Goal: Communication & Community: Connect with others

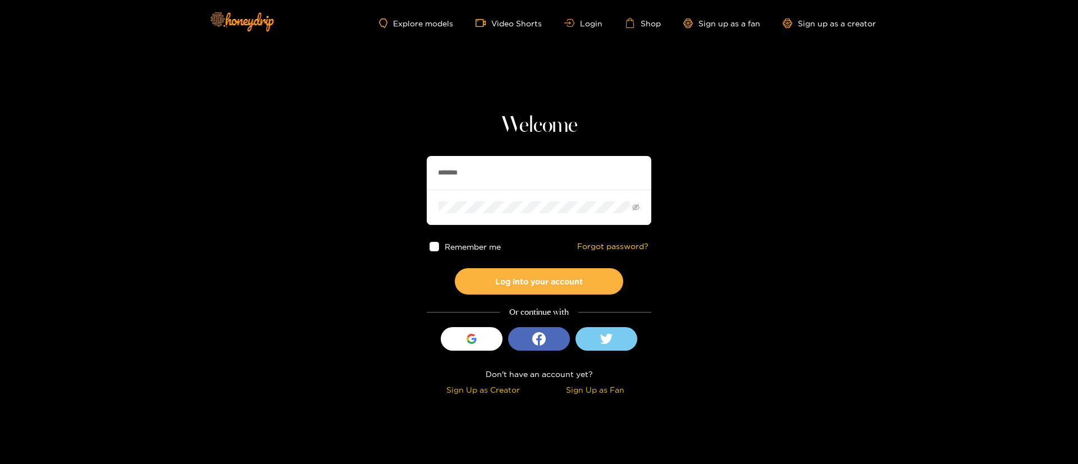
click at [500, 168] on input "*******" at bounding box center [539, 173] width 225 height 34
type input "**********"
click at [543, 270] on button "Log into your account" at bounding box center [539, 281] width 168 height 26
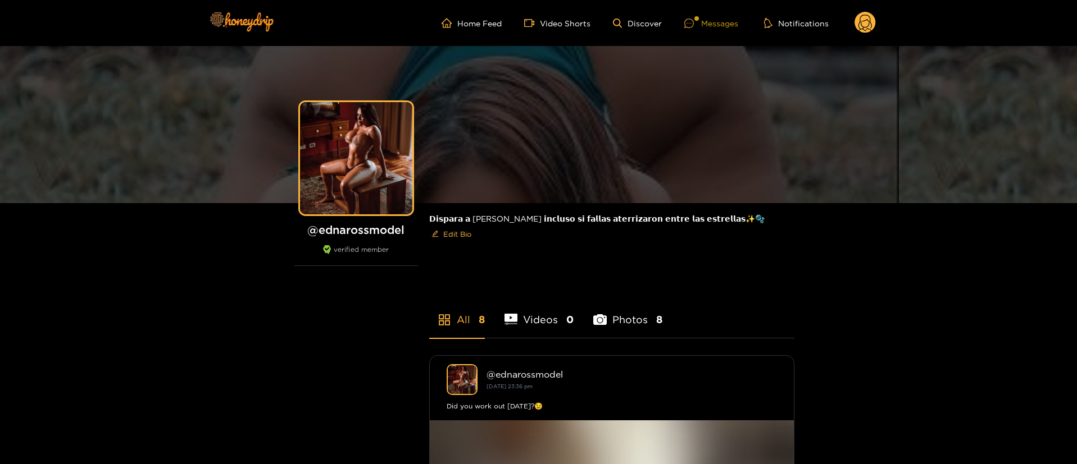
click at [727, 24] on div "Messages" at bounding box center [711, 23] width 54 height 13
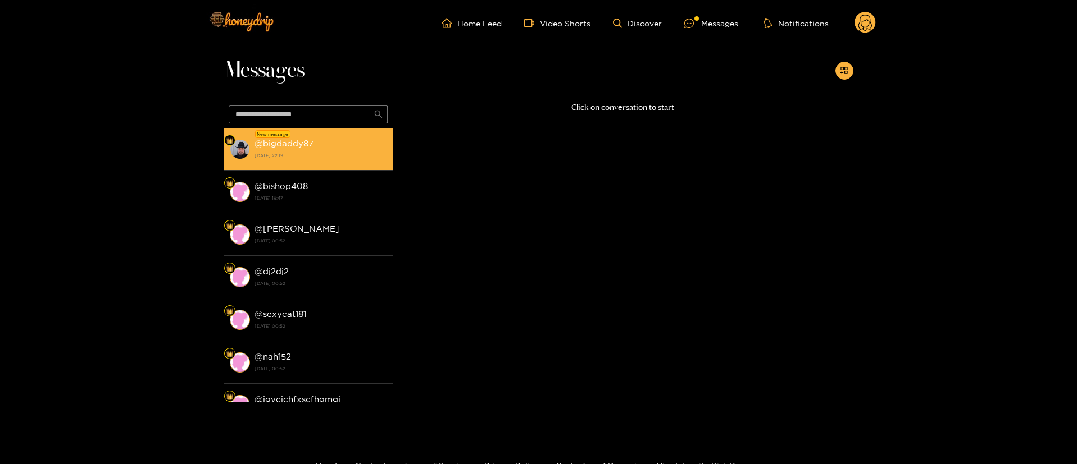
click at [308, 143] on strong "@ bigdaddy87" at bounding box center [283, 144] width 59 height 10
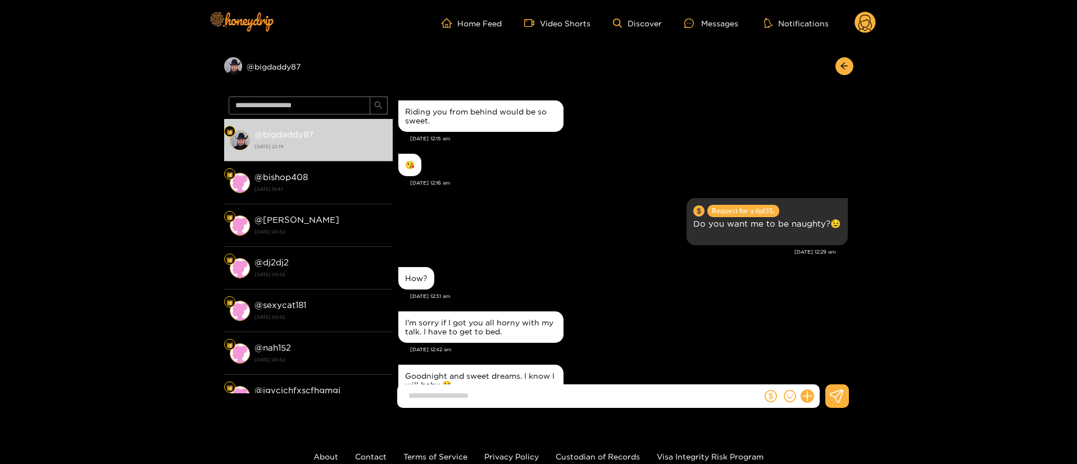
scroll to position [995, 0]
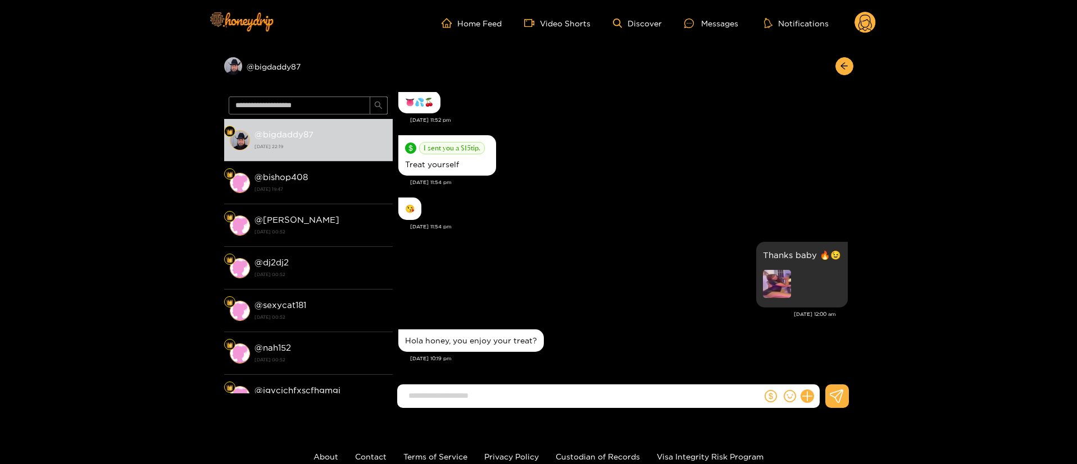
click at [552, 391] on input at bounding box center [582, 396] width 359 height 19
click at [529, 395] on input at bounding box center [582, 396] width 359 height 19
click at [514, 338] on div "Hola honey, you enjoy your treat?" at bounding box center [471, 340] width 132 height 9
click at [514, 337] on div "Hola honey, you enjoy your treat?" at bounding box center [471, 340] width 132 height 9
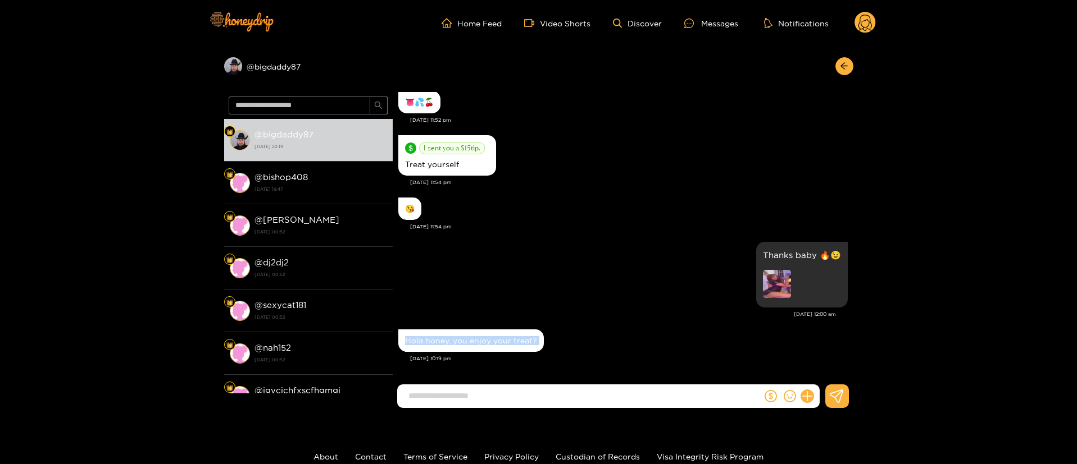
copy div "Hola honey, you enjoy your treat?"
click at [559, 396] on input at bounding box center [582, 396] width 359 height 19
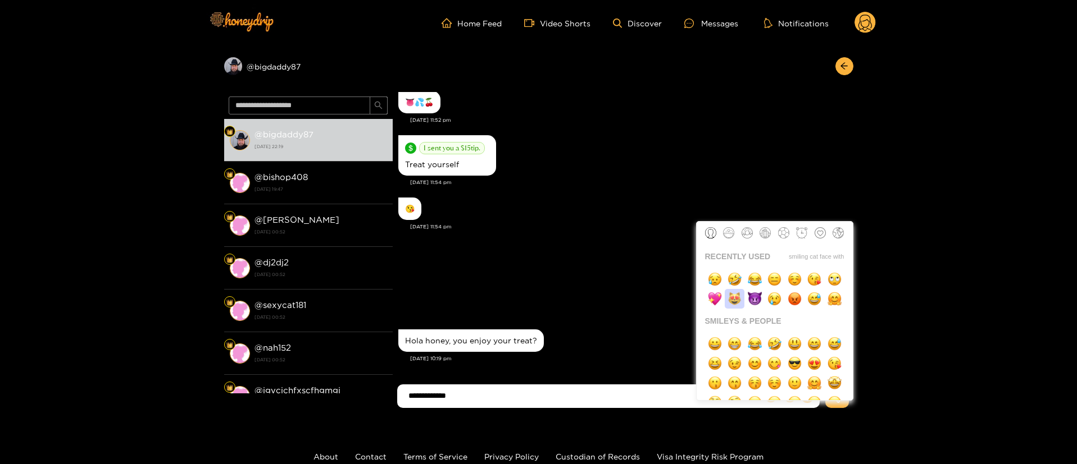
click at [728, 305] on img "button" at bounding box center [734, 299] width 14 height 14
type input "**********"
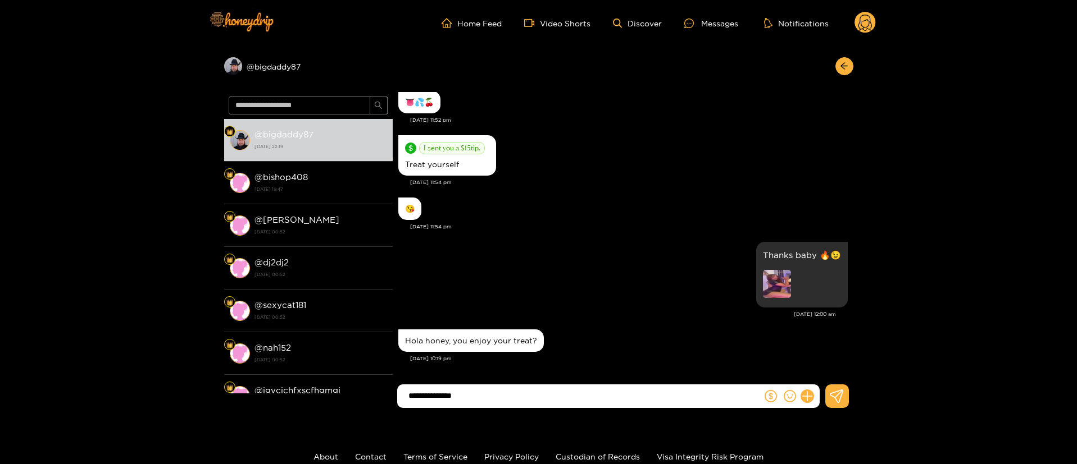
click at [563, 403] on input "**********" at bounding box center [582, 396] width 359 height 19
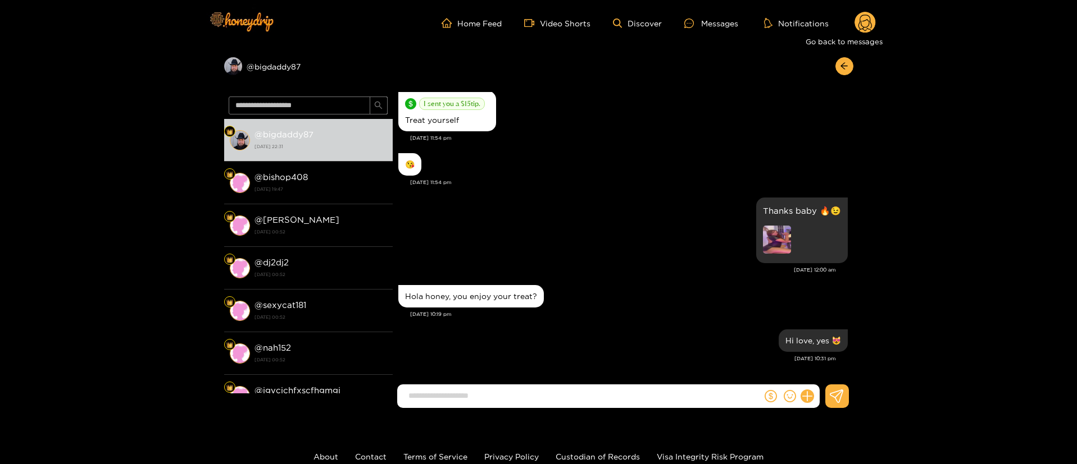
click at [836, 60] on div at bounding box center [841, 66] width 24 height 18
click at [563, 199] on div "Thanks baby 🔥😉" at bounding box center [622, 230] width 449 height 71
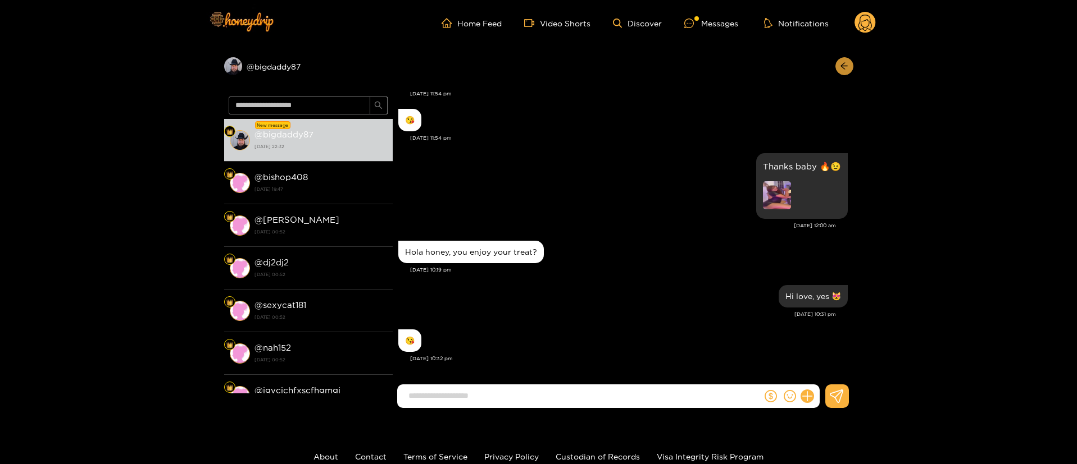
click at [847, 65] on icon "arrow-left" at bounding box center [844, 66] width 8 height 8
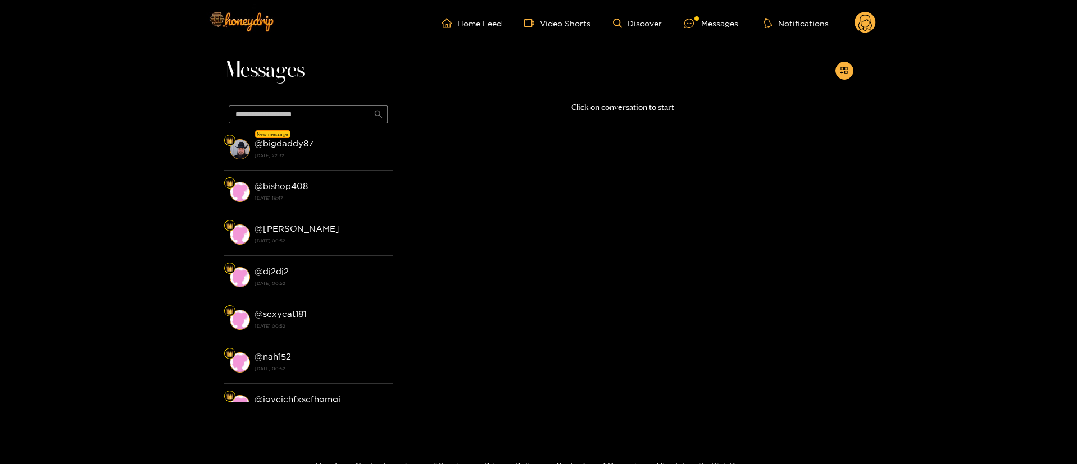
click at [614, 237] on div "Click on conversation to start" at bounding box center [623, 249] width 461 height 296
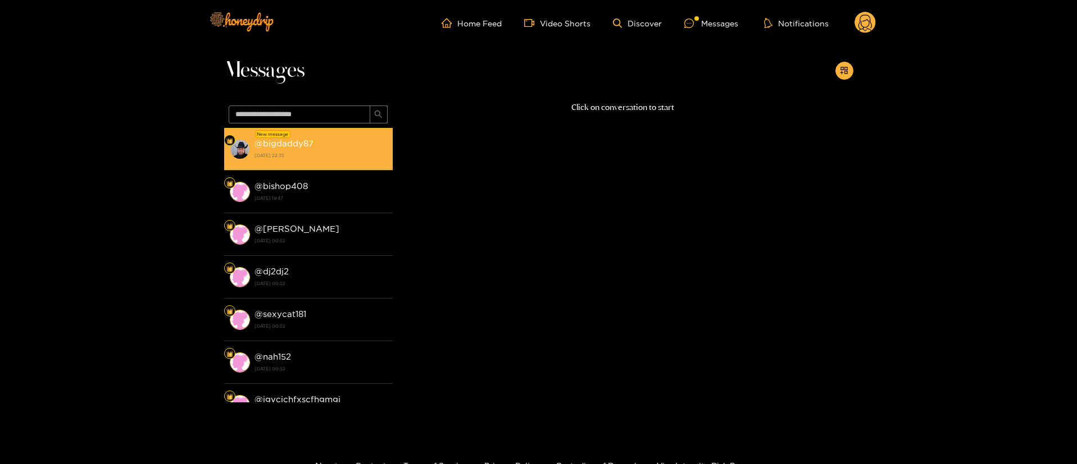
click at [367, 157] on strong "[DATE] 22:35" at bounding box center [320, 156] width 133 height 10
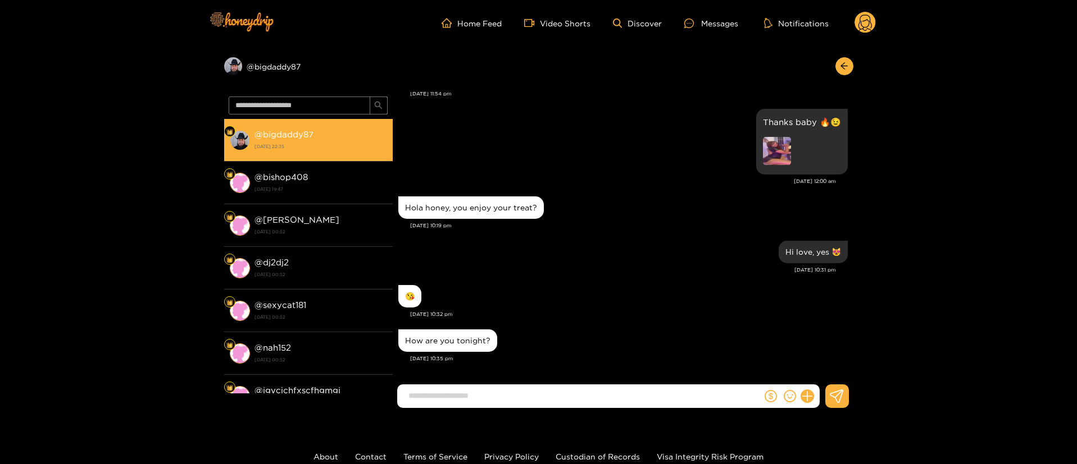
scroll to position [961, 0]
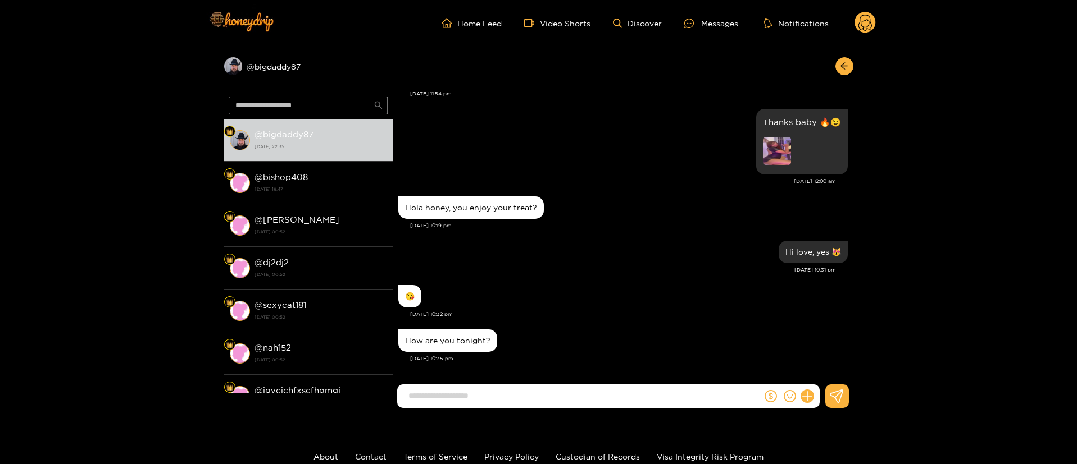
click at [541, 387] on input at bounding box center [582, 396] width 359 height 19
type input "**********"
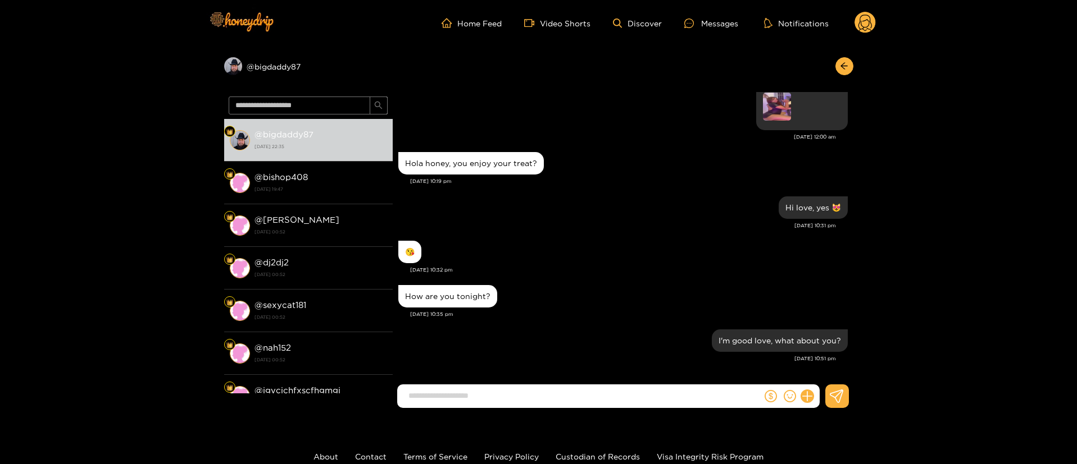
click at [841, 75] on div "Preview @ bigdaddy87" at bounding box center [538, 69] width 629 height 46
drag, startPoint x: 841, startPoint y: 71, endPoint x: 859, endPoint y: 53, distance: 25.8
click at [842, 70] on button "button" at bounding box center [844, 66] width 18 height 18
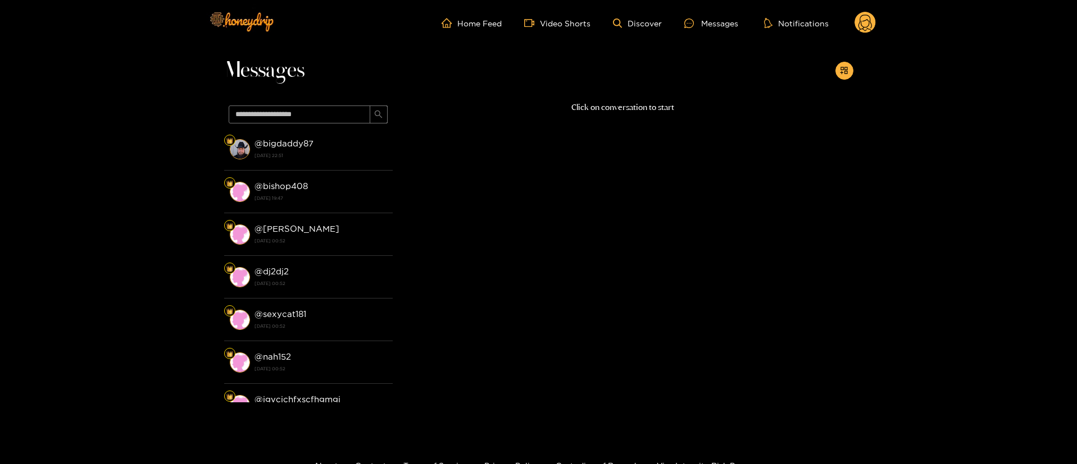
click at [868, 29] on icon at bounding box center [864, 25] width 13 height 20
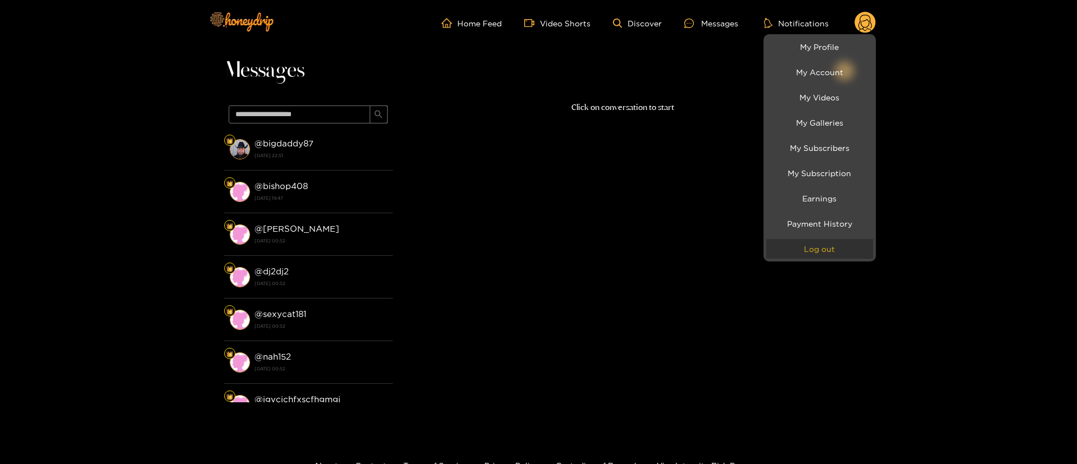
click at [827, 258] on button "Log out" at bounding box center [819, 249] width 107 height 20
